Goal: Task Accomplishment & Management: Complete application form

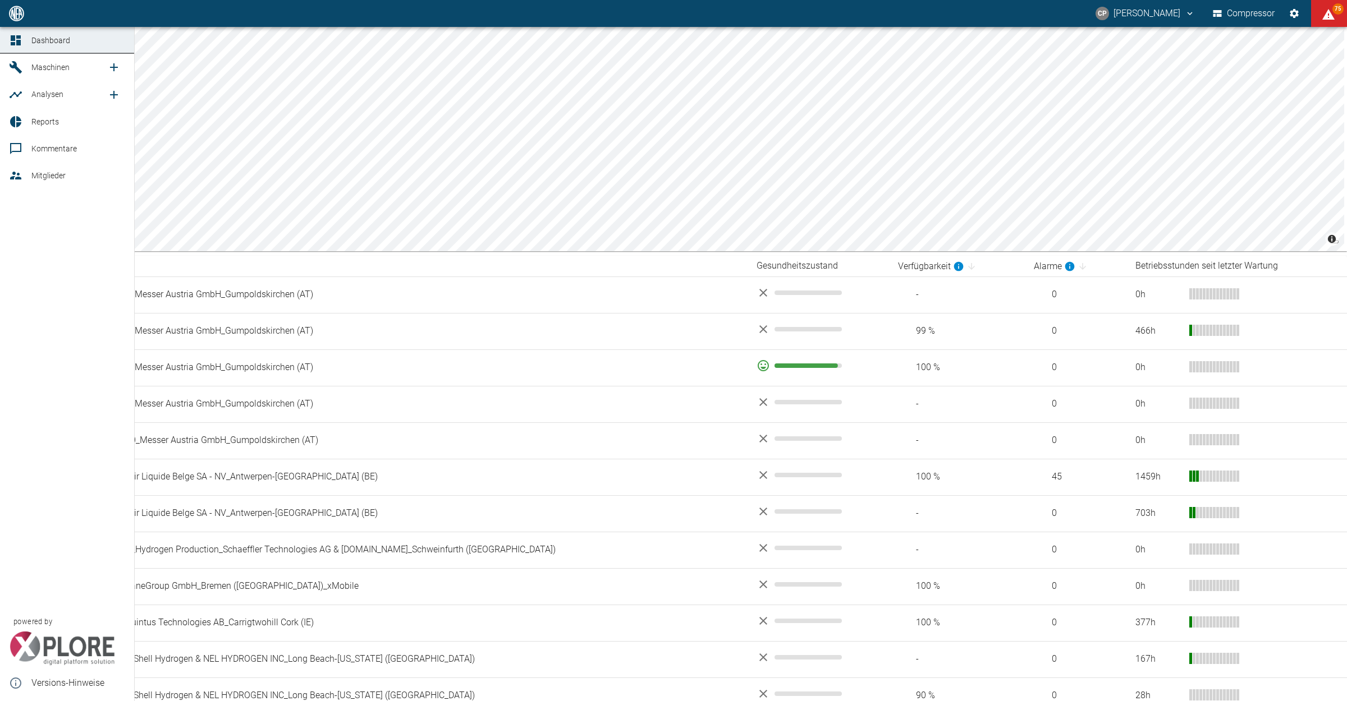
click at [41, 184] on link "Mitglieder" at bounding box center [67, 175] width 134 height 27
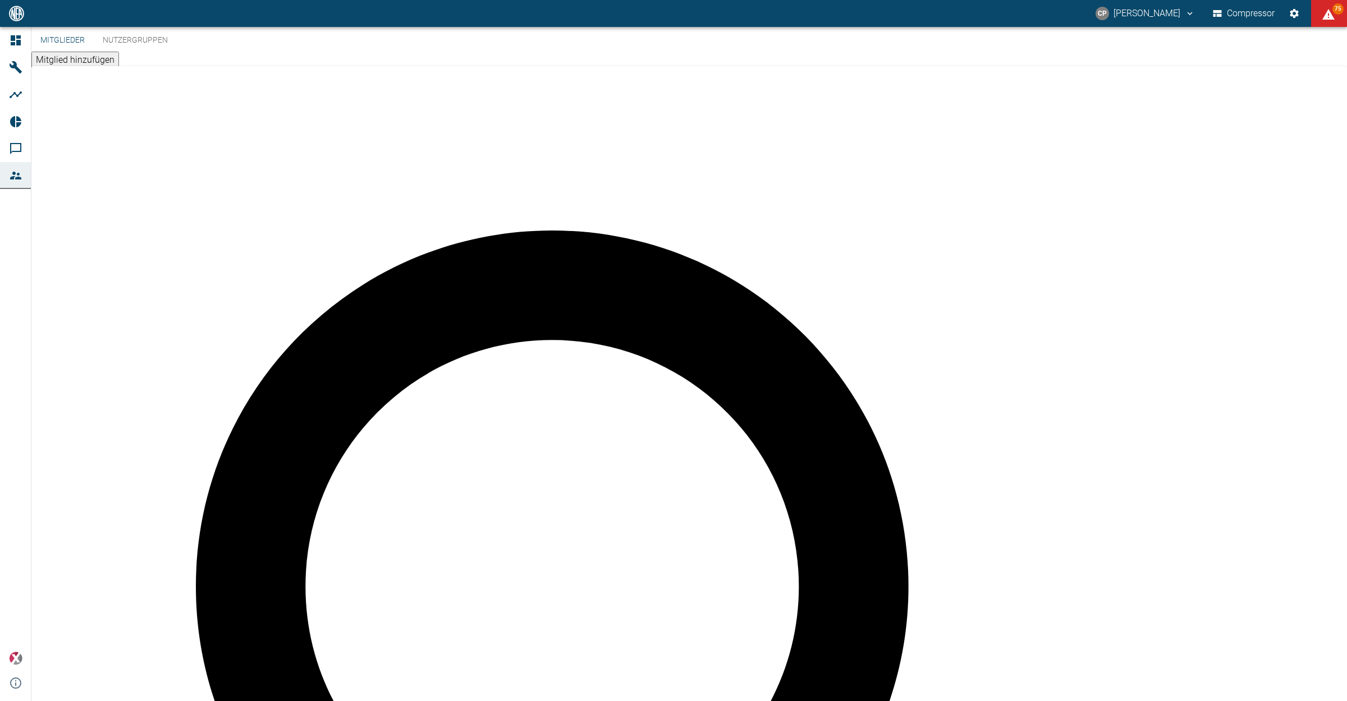
click at [119, 62] on button "Mitglied hinzufügen" at bounding box center [75, 60] width 88 height 17
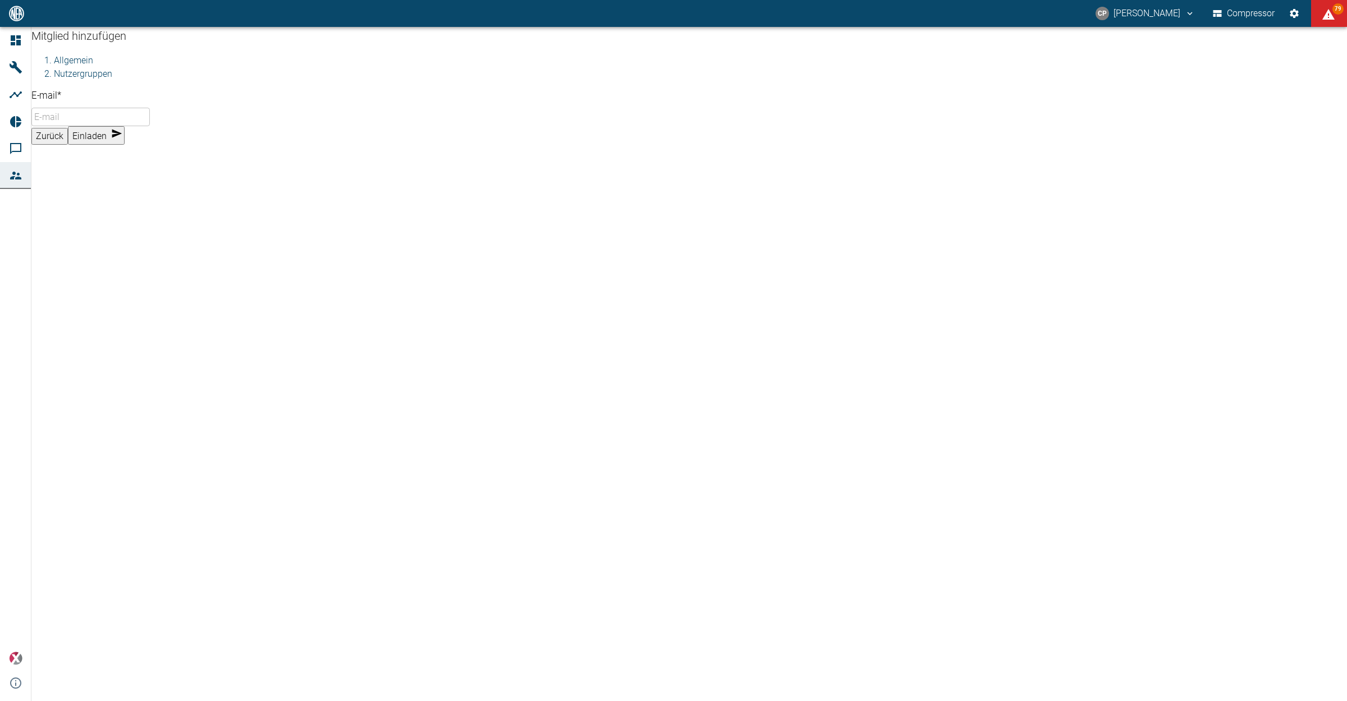
click at [150, 126] on input "E-mail *" at bounding box center [90, 117] width 118 height 19
paste input "[EMAIL_ADDRESS][PERSON_NAME][DOMAIN_NAME]"
type input "[EMAIL_ADDRESS][PERSON_NAME][DOMAIN_NAME]"
click at [155, 123] on li "Nutzergruppen" at bounding box center [700, 116] width 1293 height 13
click at [141, 159] on body "CP [PERSON_NAME] Compressor 79 Dashboard Maschinen Analysen Reports Kommentare …" at bounding box center [673, 350] width 1347 height 701
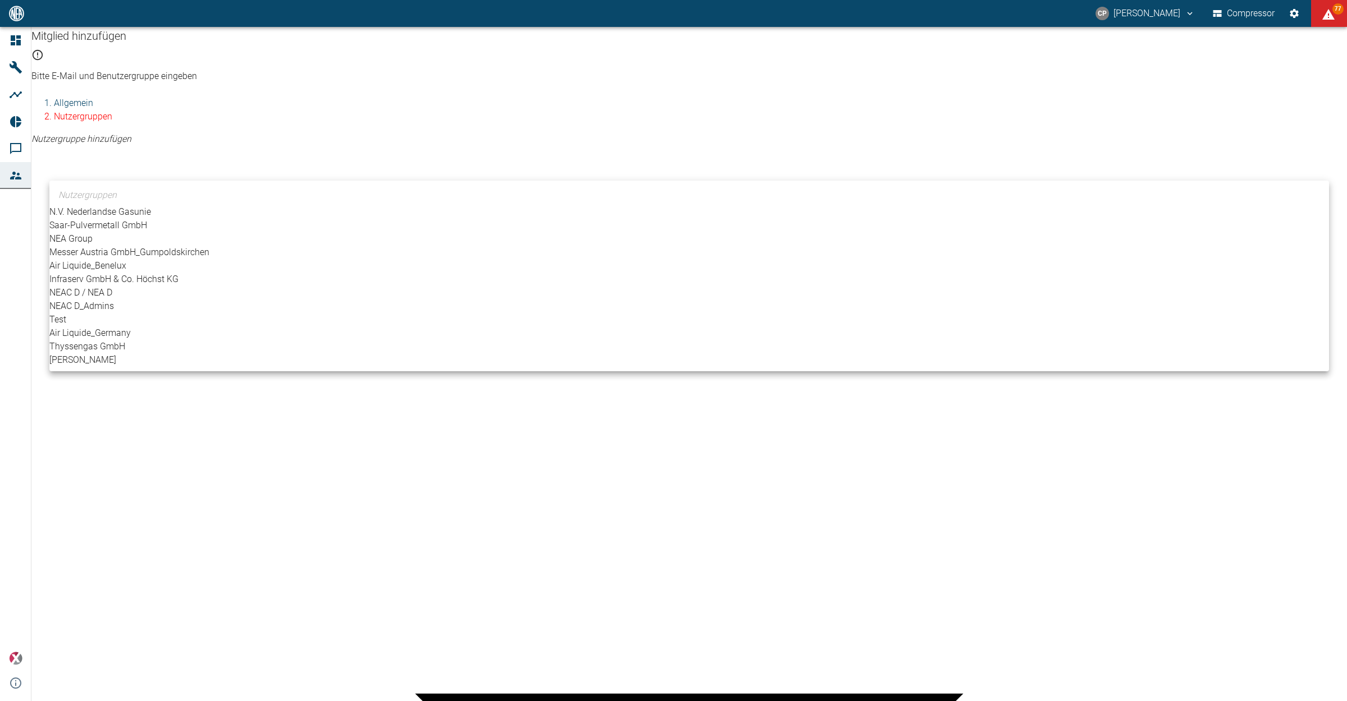
click at [91, 300] on li "NEAC D / NEA D" at bounding box center [689, 292] width 1280 height 13
type input "[object Object]"
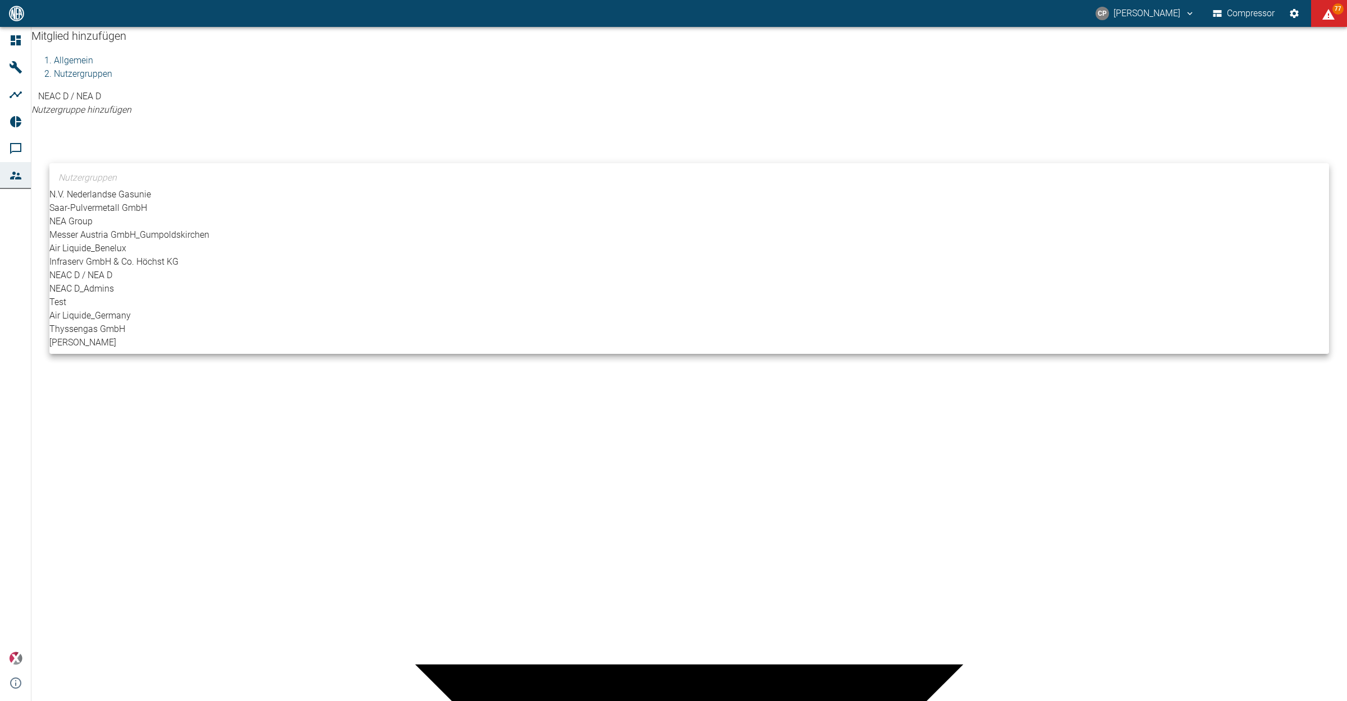
click at [164, 473] on div at bounding box center [673, 350] width 1347 height 701
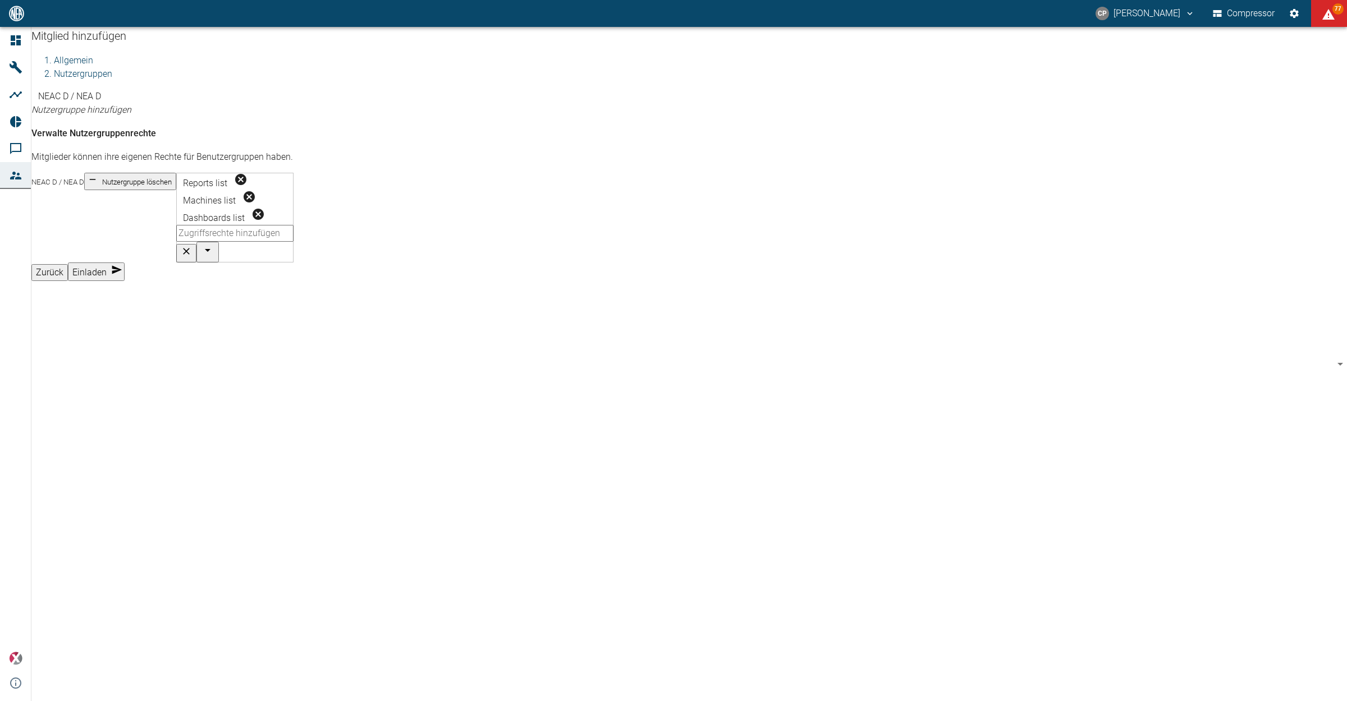
click at [294, 250] on div "Reports list Machines list Dashboards list ​" at bounding box center [234, 218] width 117 height 90
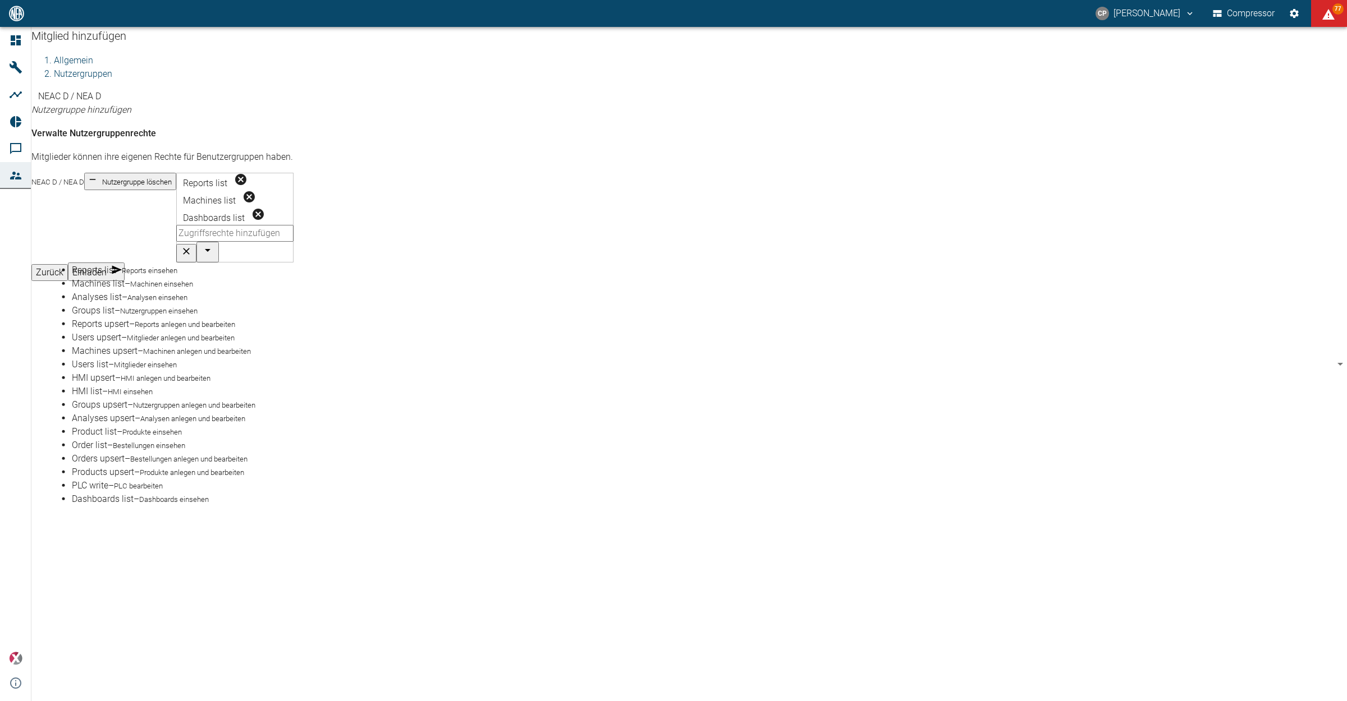
click at [214, 304] on li "Analyses list – Analysen einsehen" at bounding box center [700, 297] width 1257 height 13
click at [185, 415] on small "Analysen anlegen und bearbeiten" at bounding box center [192, 419] width 105 height 8
click at [1283, 173] on div "NEAC D / NEA D Nutzergruppe hinzufügen [object Object] Verwalte Nutzergruppenre…" at bounding box center [688, 131] width 1315 height 83
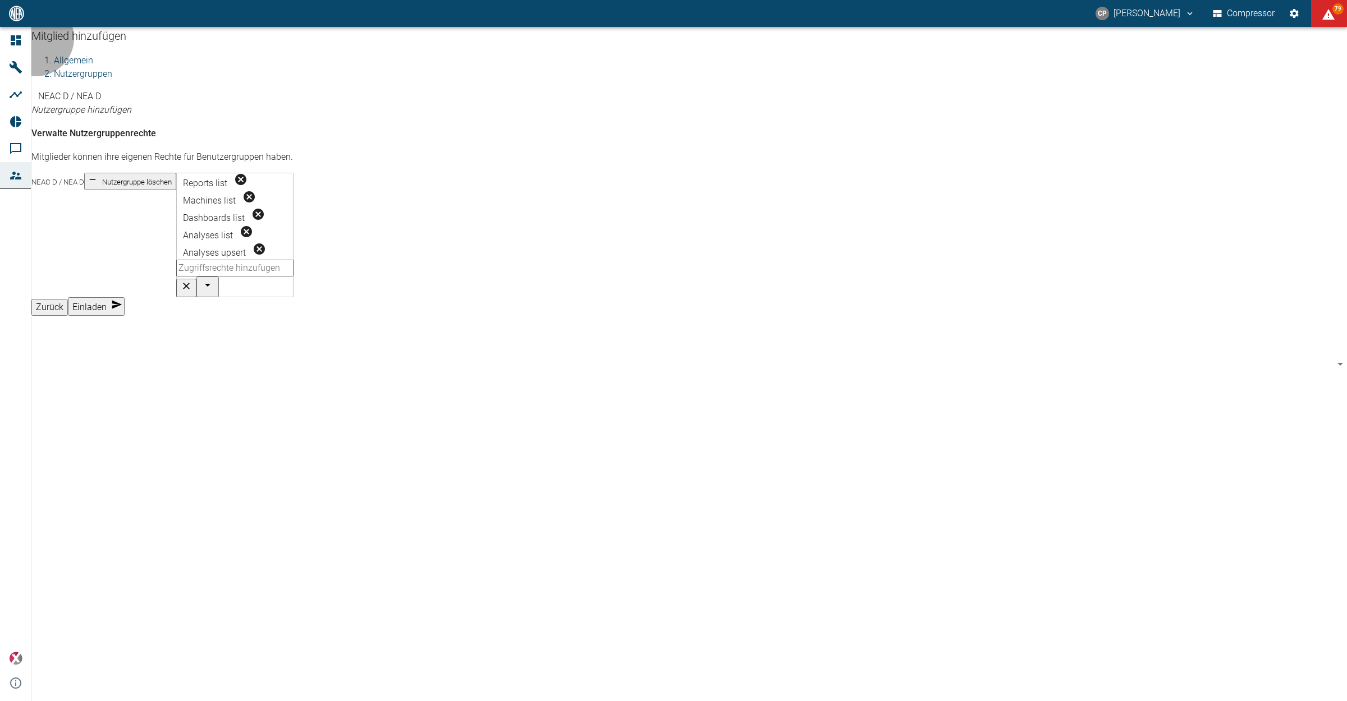
click at [125, 297] on button "Einladen" at bounding box center [96, 306] width 57 height 19
